Goal: Navigation & Orientation: Find specific page/section

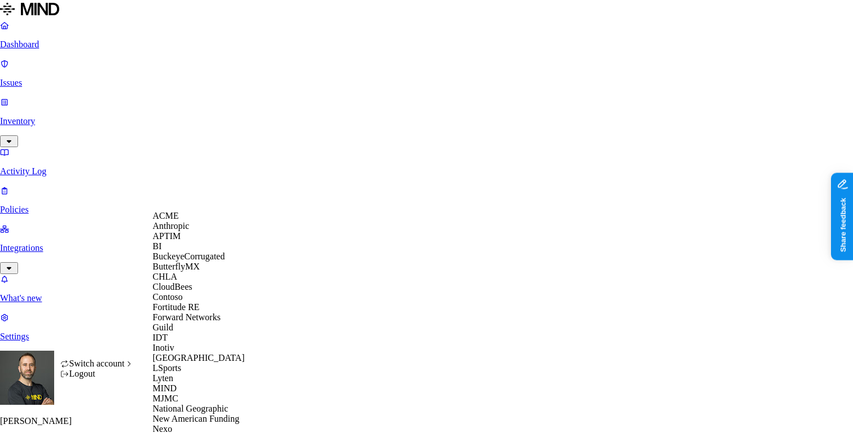
click at [201, 262] on div "BuckeyeCorrugated" at bounding box center [207, 256] width 109 height 10
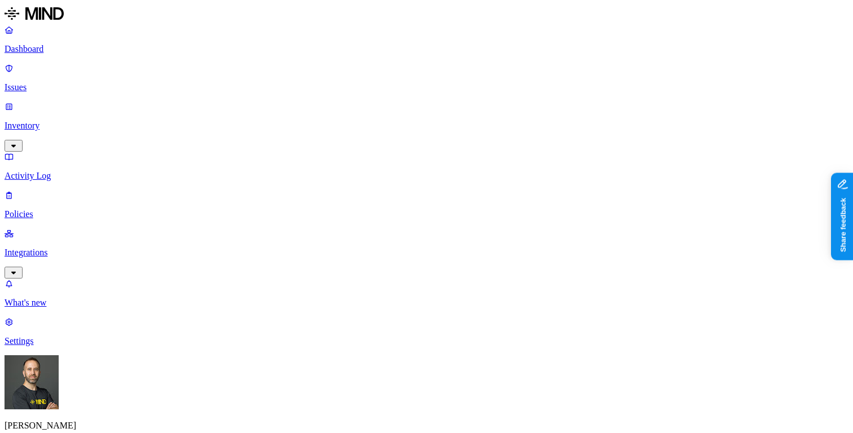
click at [96, 121] on p "Inventory" at bounding box center [427, 126] width 844 height 10
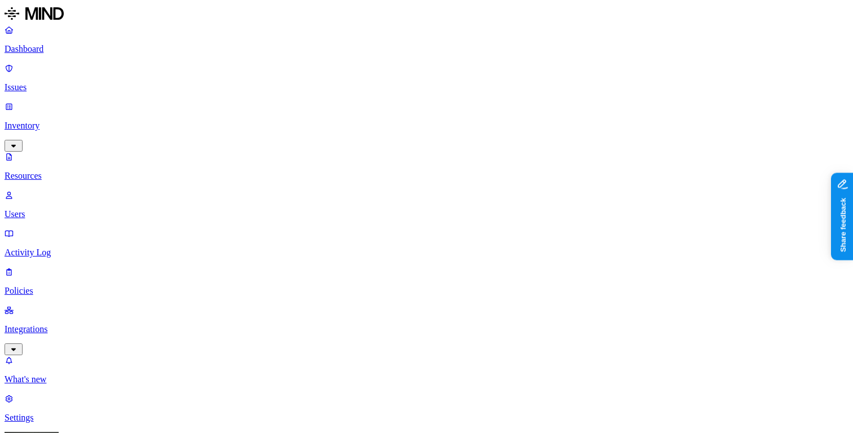
click at [92, 48] on p "Dashboard" at bounding box center [427, 49] width 844 height 10
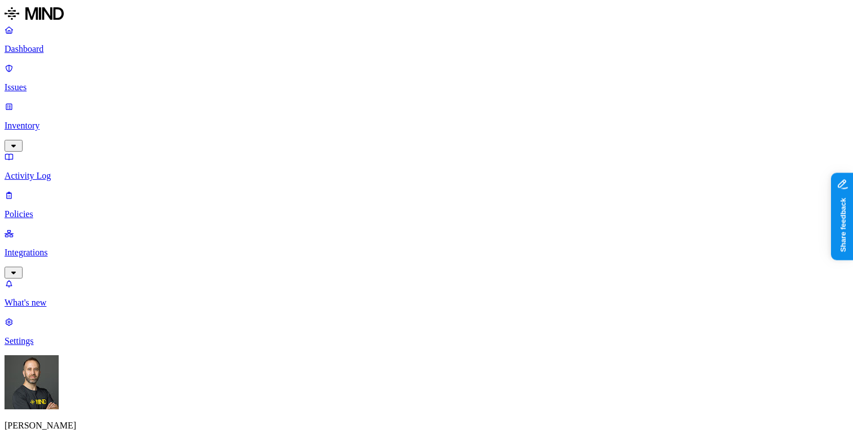
click at [44, 346] on p "Settings" at bounding box center [427, 341] width 844 height 10
click at [48, 209] on p "Policies" at bounding box center [427, 214] width 844 height 10
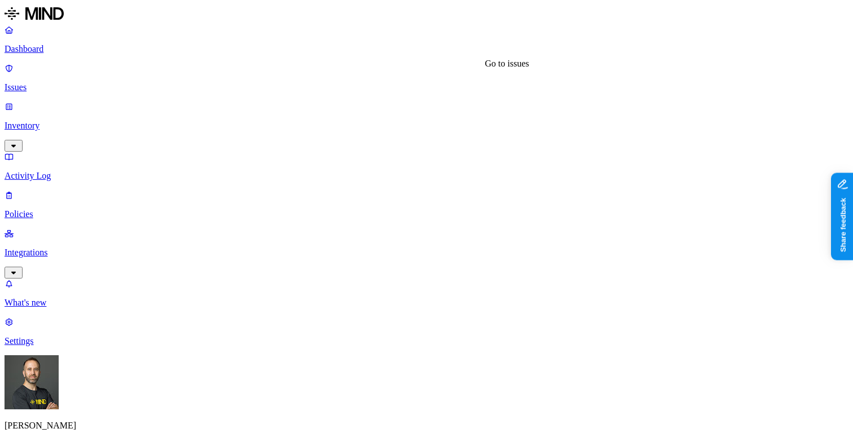
click at [43, 209] on p "Policies" at bounding box center [427, 214] width 844 height 10
